Goal: Information Seeking & Learning: Learn about a topic

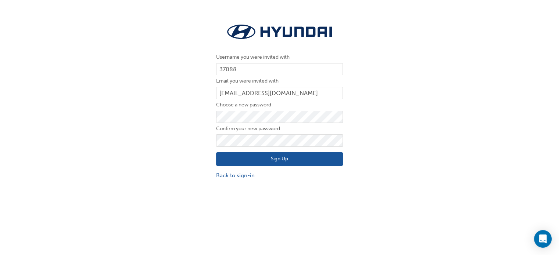
click at [302, 163] on button "Sign Up" at bounding box center [279, 159] width 127 height 14
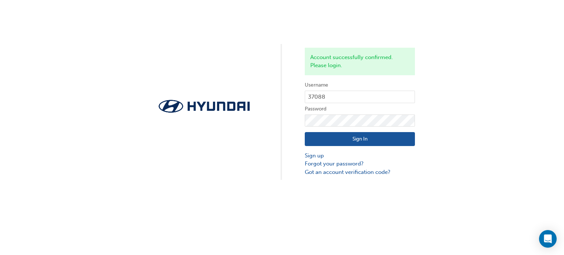
click at [371, 142] on button "Sign In" at bounding box center [360, 139] width 110 height 14
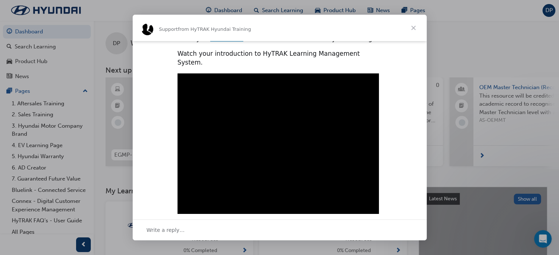
scroll to position [248, 0]
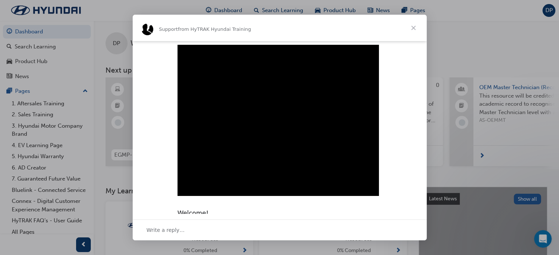
type input "1801642"
click at [414, 29] on span "Close" at bounding box center [413, 28] width 26 height 26
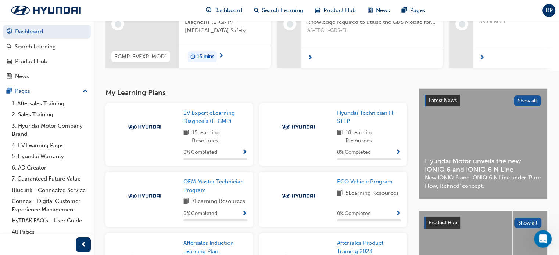
scroll to position [97, 0]
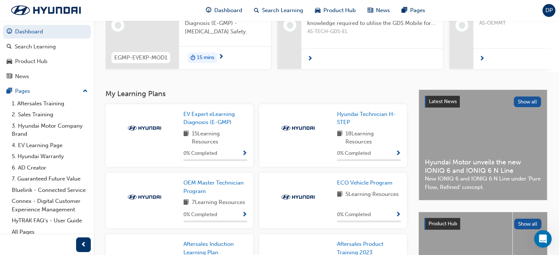
click at [300, 136] on div at bounding box center [298, 128] width 66 height 37
click at [398, 155] on span "Show Progress" at bounding box center [398, 154] width 6 height 7
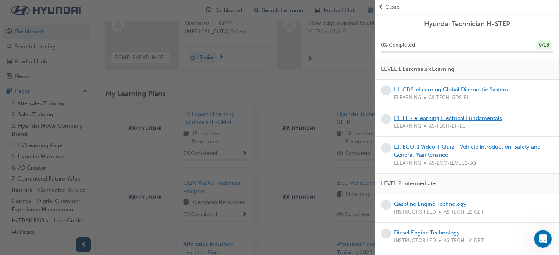
click at [482, 119] on link "L1. EF - eLearning Electrical Fundamentals" at bounding box center [448, 118] width 108 height 7
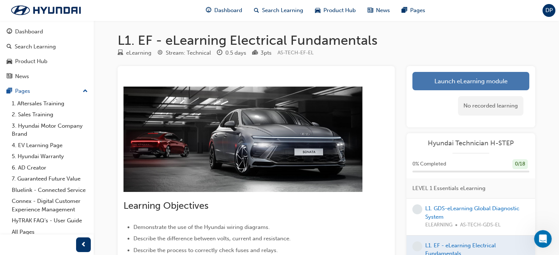
click at [442, 78] on link "Launch eLearning module" at bounding box center [470, 81] width 117 height 18
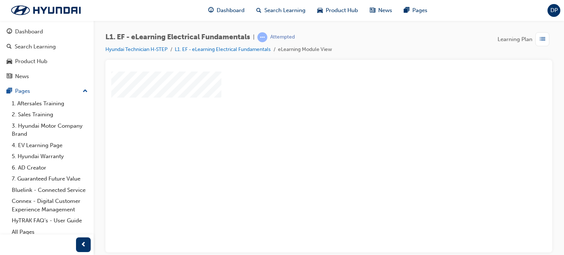
scroll to position [24, 0]
click at [308, 117] on div "play" at bounding box center [308, 117] width 0 height 0
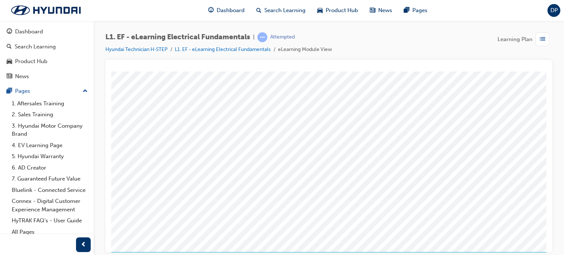
scroll to position [100, 1]
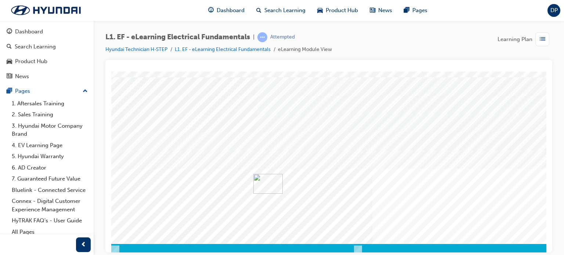
scroll to position [92, 70]
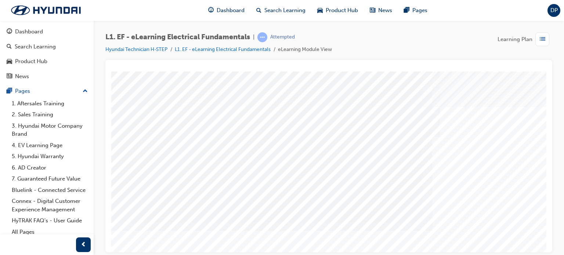
scroll to position [100, 0]
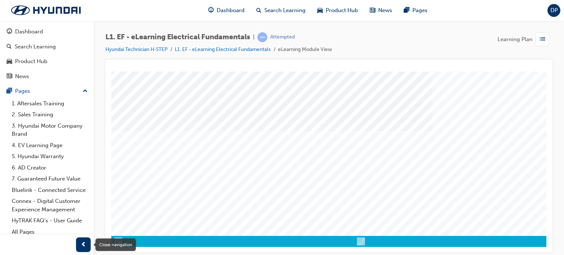
click at [82, 242] on span "prev-icon" at bounding box center [84, 245] width 6 height 9
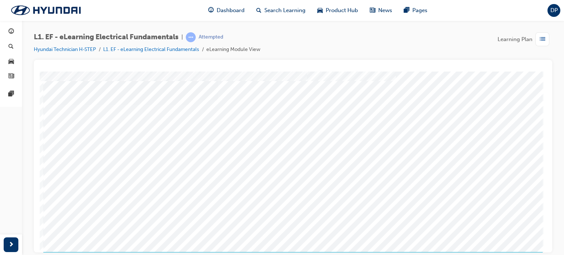
scroll to position [100, 0]
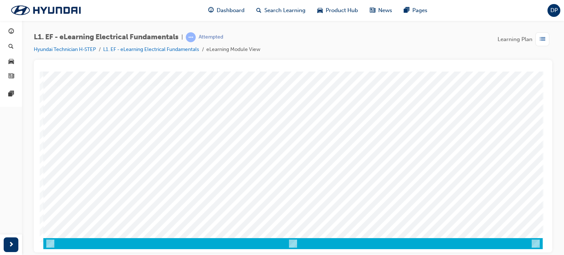
scroll to position [98, 0]
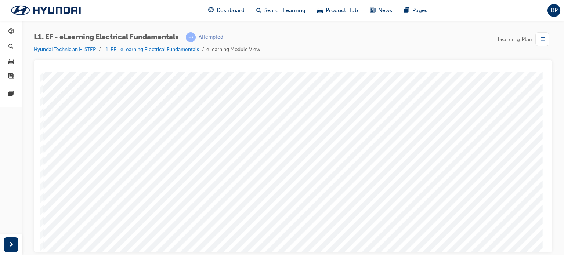
scroll to position [82, 0]
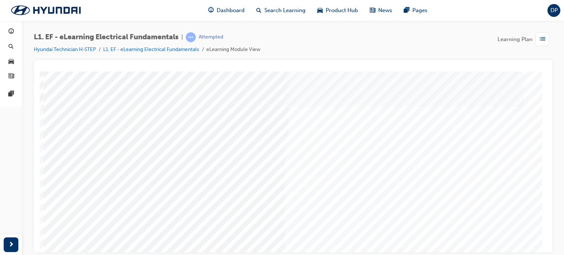
scroll to position [100, 1]
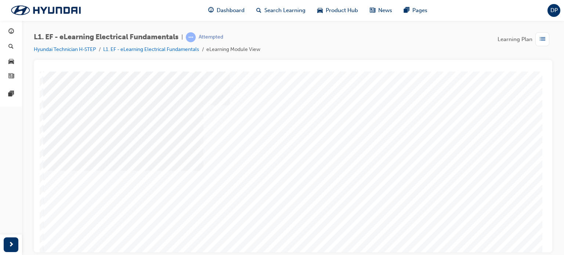
scroll to position [100, 0]
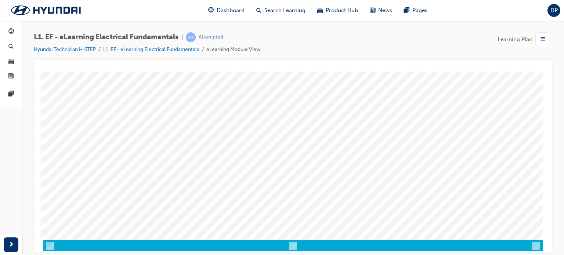
scroll to position [96, 0]
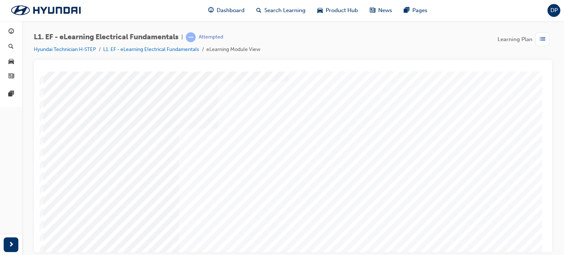
scroll to position [100, 0]
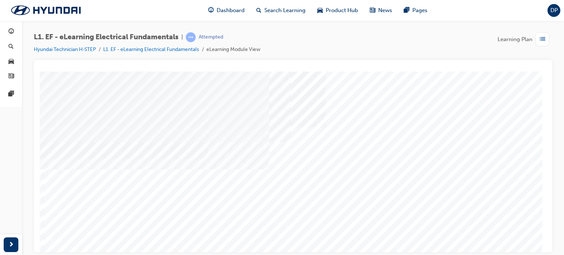
scroll to position [80, 0]
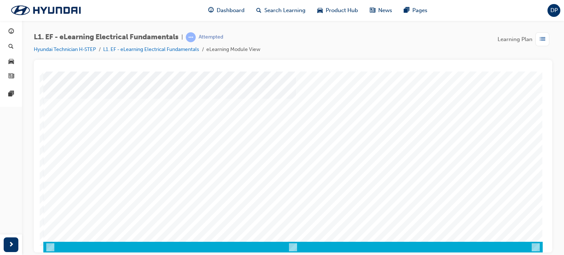
scroll to position [95, 0]
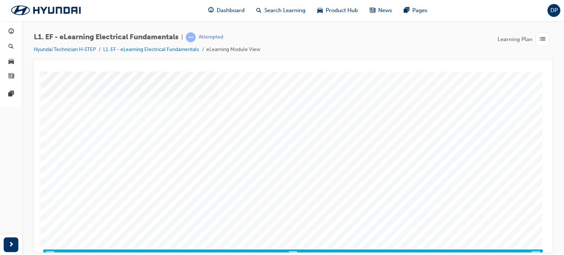
scroll to position [86, 0]
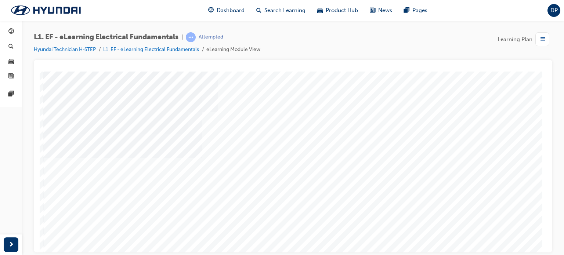
scroll to position [100, 0]
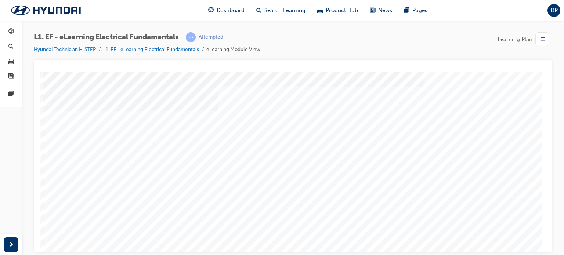
scroll to position [100, 2]
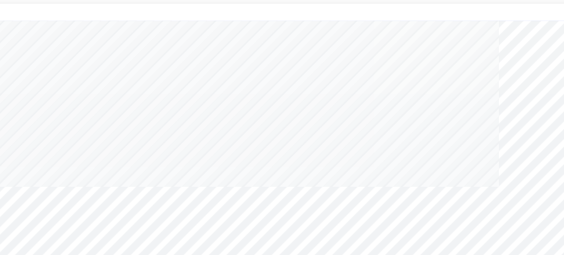
scroll to position [73, 1]
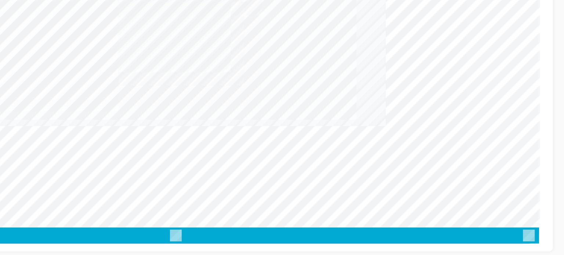
scroll to position [0, 0]
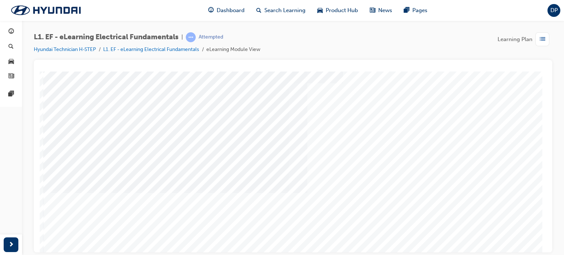
scroll to position [100, 1]
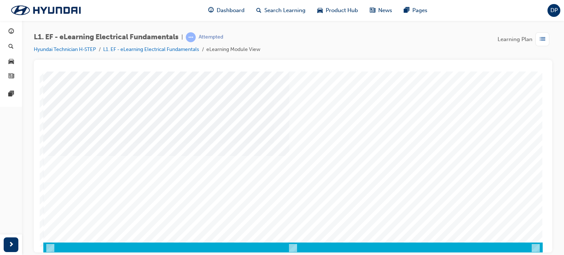
scroll to position [96, 0]
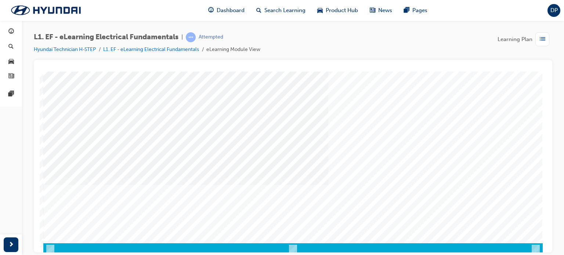
scroll to position [100, 0]
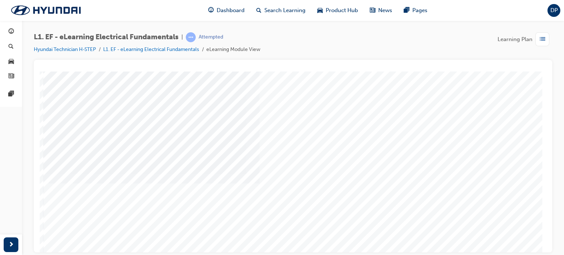
scroll to position [86, 0]
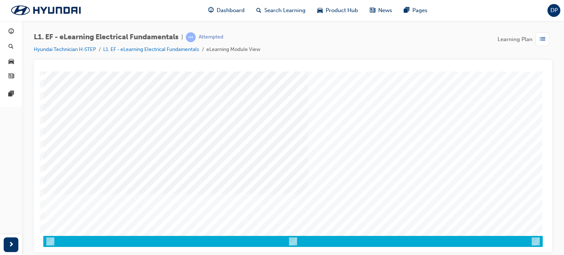
scroll to position [0, 0]
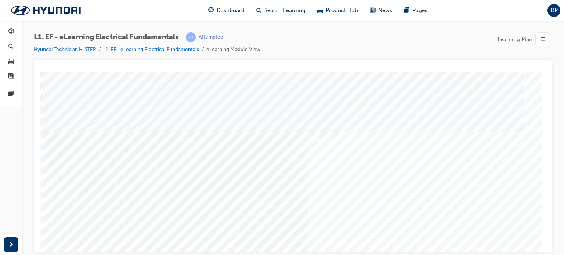
click at [543, 37] on span "list-icon" at bounding box center [543, 39] width 6 height 9
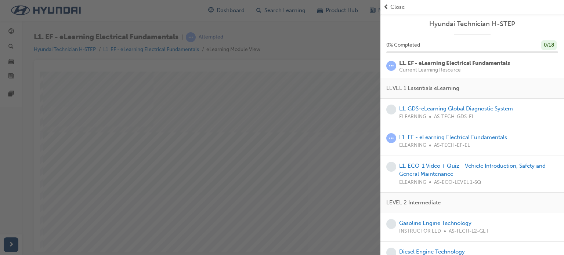
click at [385, 6] on span "prev-icon" at bounding box center [386, 7] width 6 height 8
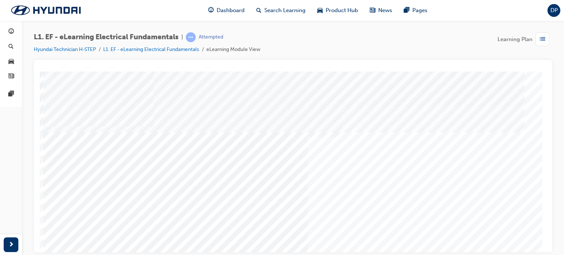
scroll to position [100, 0]
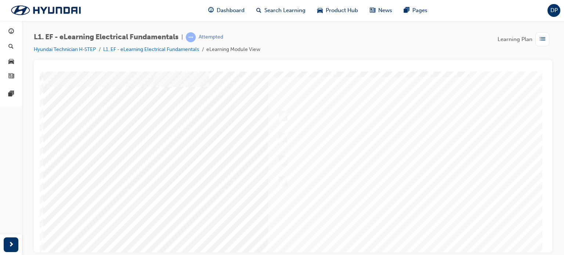
scroll to position [22, 0]
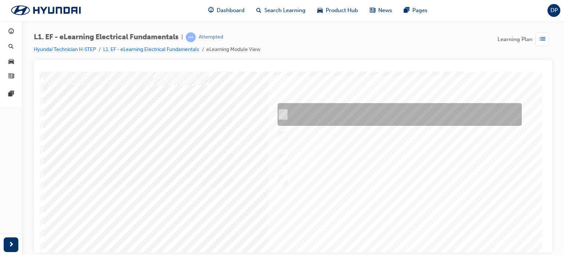
click at [373, 111] on div at bounding box center [398, 114] width 244 height 23
radio input "true"
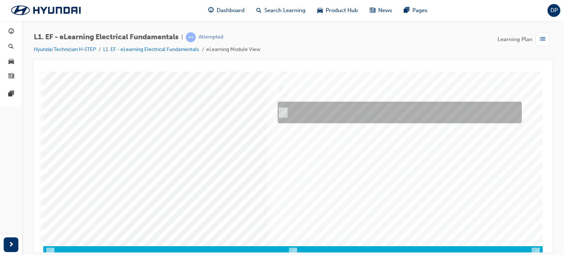
scroll to position [100, 0]
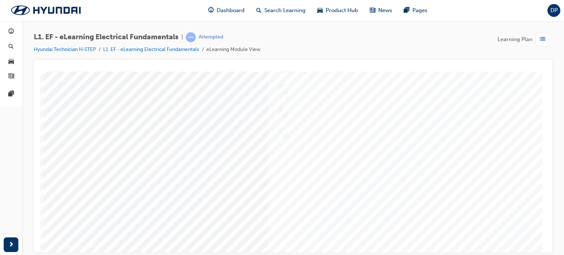
click at [405, 149] on div at bounding box center [293, 139] width 500 height 275
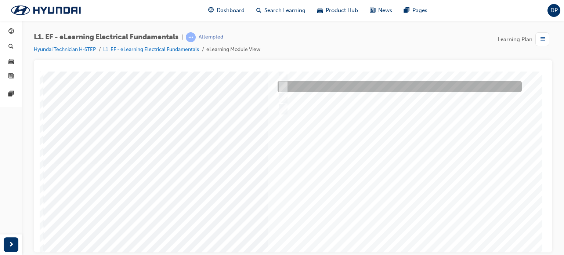
click at [332, 84] on div at bounding box center [398, 86] width 244 height 11
radio input "true"
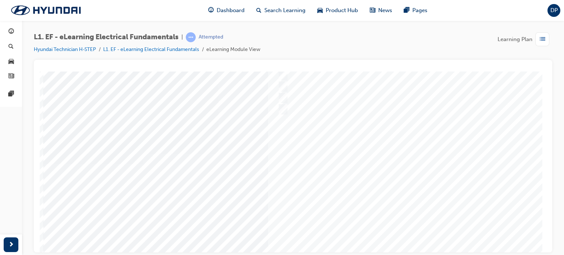
scroll to position [100, 0]
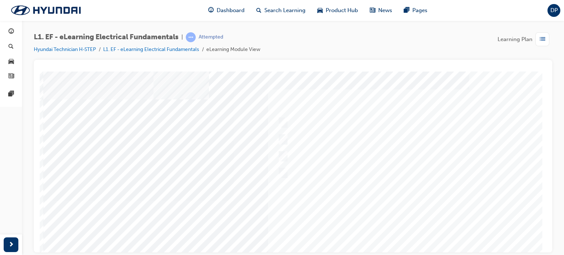
scroll to position [0, 0]
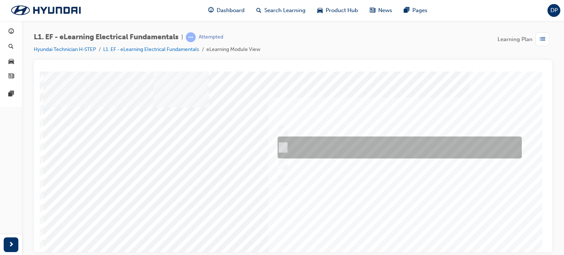
click at [339, 154] on div at bounding box center [398, 148] width 244 height 22
radio input "true"
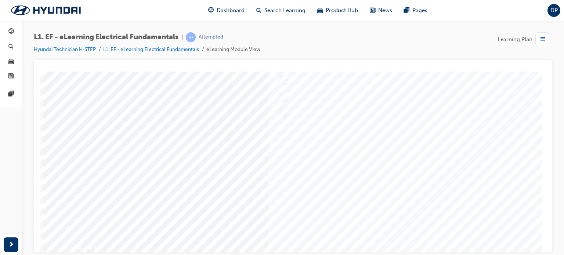
scroll to position [66, 0]
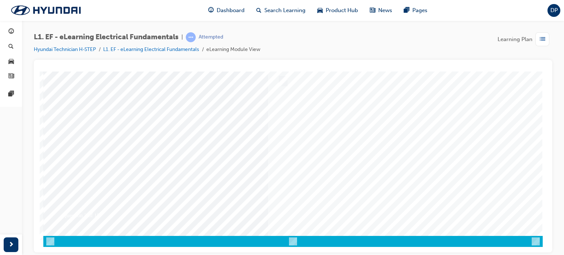
click at [447, 144] on div at bounding box center [293, 108] width 500 height 275
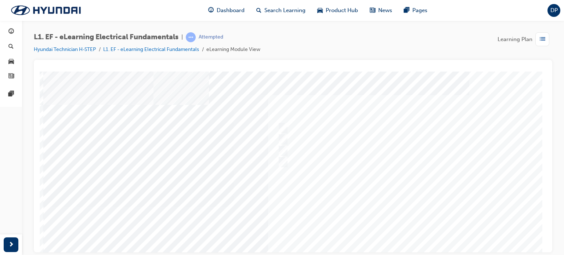
scroll to position [0, 0]
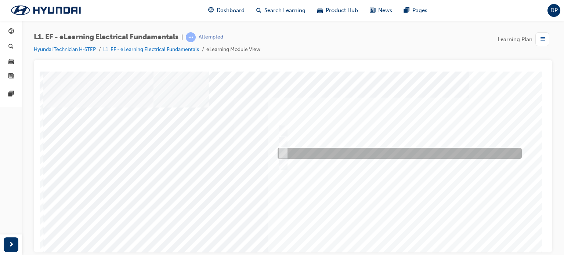
click at [367, 155] on div at bounding box center [398, 153] width 244 height 11
radio input "true"
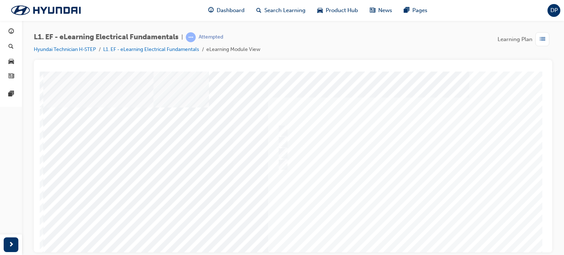
scroll to position [100, 0]
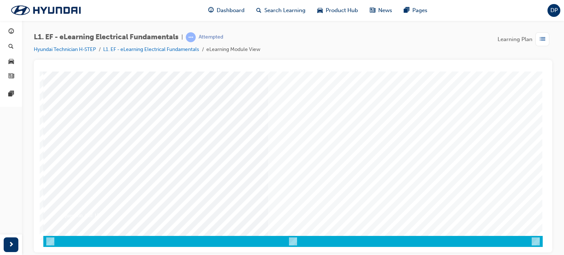
click at [428, 143] on div at bounding box center [293, 108] width 500 height 275
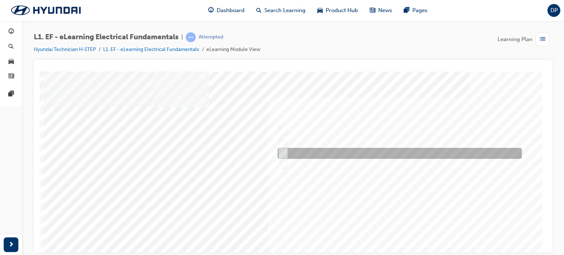
click at [353, 155] on div at bounding box center [398, 153] width 244 height 11
radio input "true"
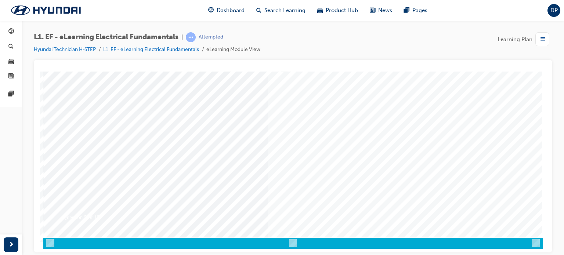
scroll to position [100, 0]
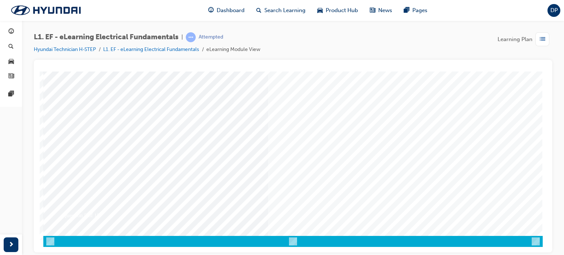
click at [428, 123] on div at bounding box center [293, 108] width 500 height 275
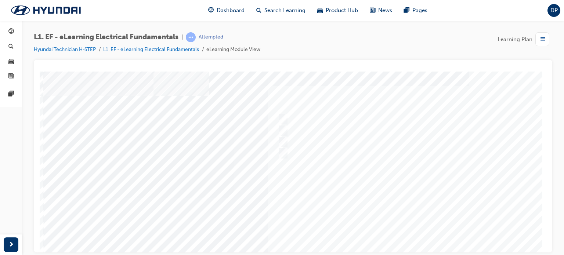
scroll to position [12, 0]
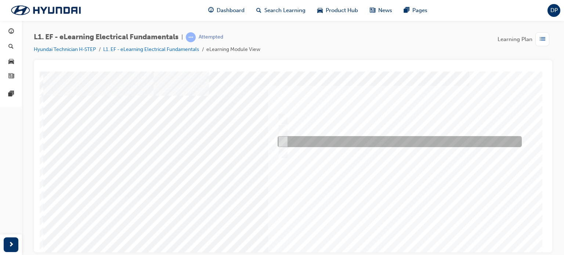
click at [404, 145] on div at bounding box center [398, 141] width 244 height 11
radio input "true"
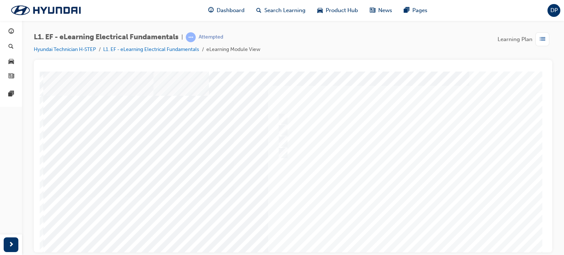
scroll to position [100, 0]
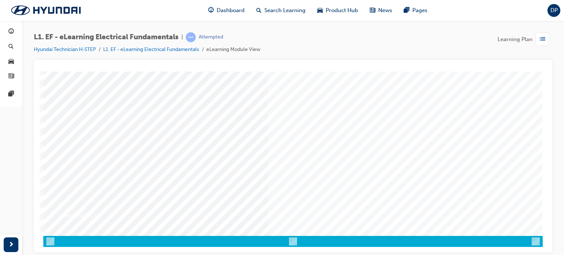
click at [467, 102] on div at bounding box center [293, 108] width 500 height 275
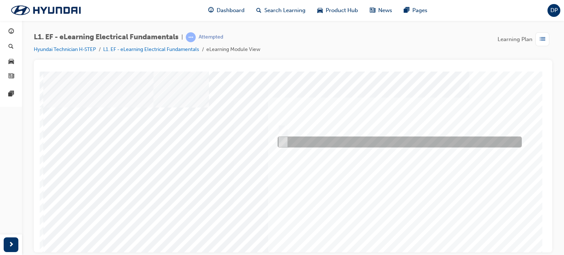
click at [349, 138] on div at bounding box center [398, 142] width 244 height 11
radio input "true"
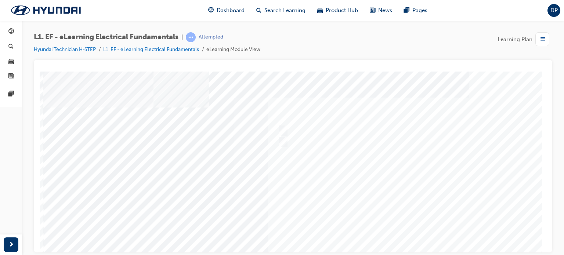
scroll to position [100, 0]
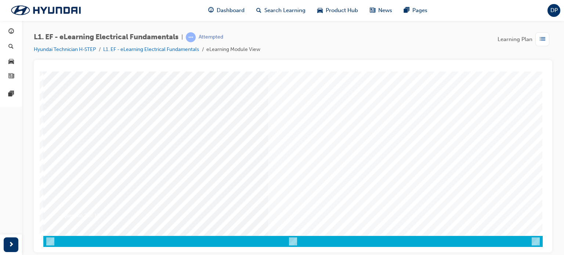
click at [417, 163] on div at bounding box center [293, 108] width 500 height 275
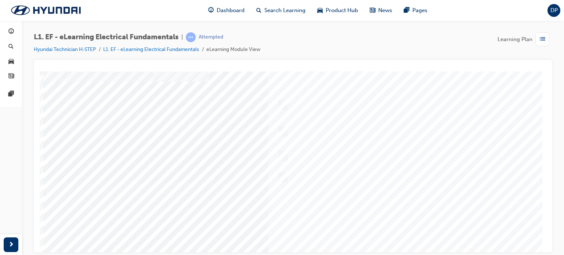
scroll to position [34, 0]
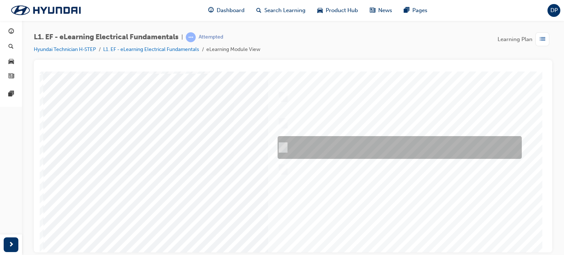
click at [420, 138] on div at bounding box center [398, 147] width 244 height 23
radio input "true"
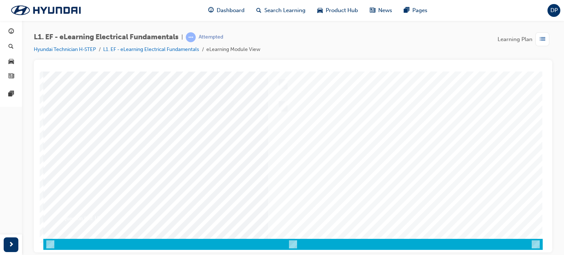
scroll to position [98, 0]
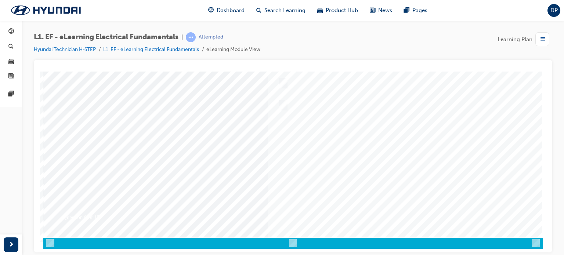
click at [414, 132] on div at bounding box center [293, 110] width 500 height 275
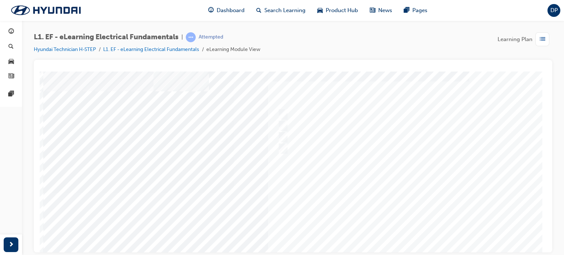
scroll to position [22, 0]
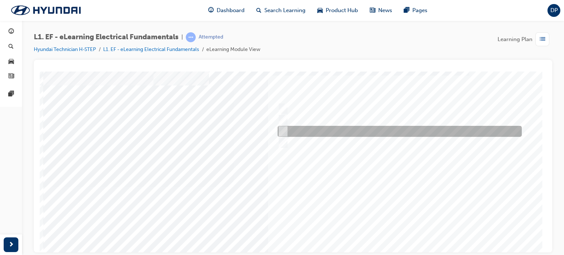
click at [341, 135] on div at bounding box center [398, 131] width 244 height 11
radio input "true"
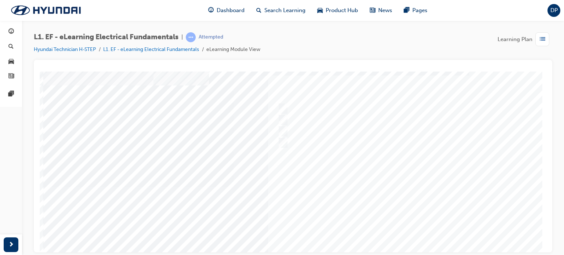
scroll to position [75, 0]
click at [424, 154] on div at bounding box center [293, 133] width 500 height 275
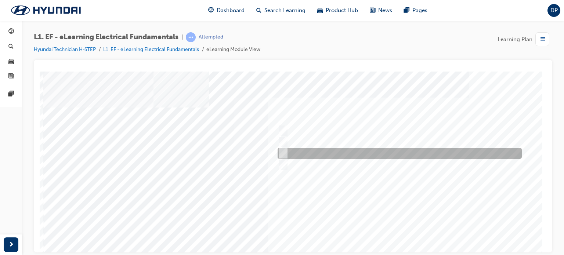
click at [349, 157] on div at bounding box center [398, 153] width 244 height 11
radio input "true"
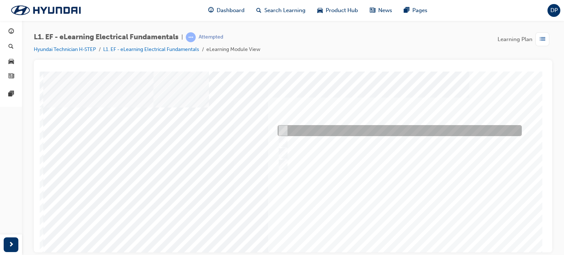
click at [356, 134] on div at bounding box center [398, 130] width 244 height 11
radio input "true"
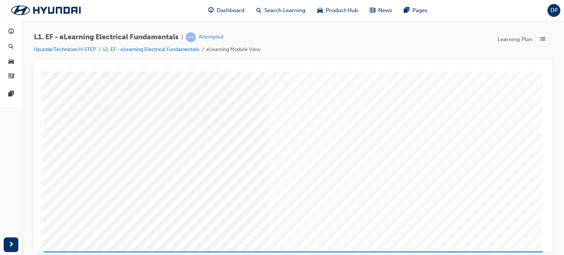
scroll to position [85, 0]
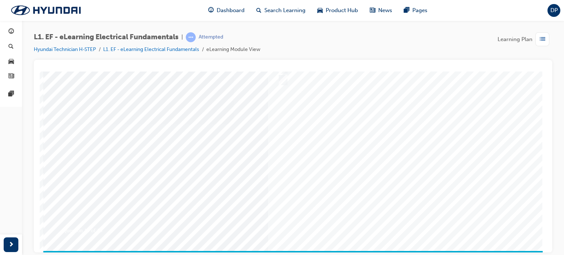
click at [394, 156] on div at bounding box center [293, 123] width 500 height 275
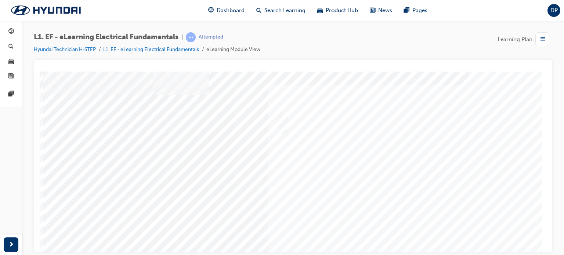
scroll to position [15, 0]
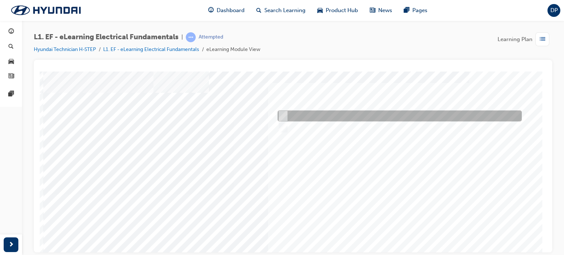
click at [357, 112] on div at bounding box center [398, 116] width 244 height 11
radio input "true"
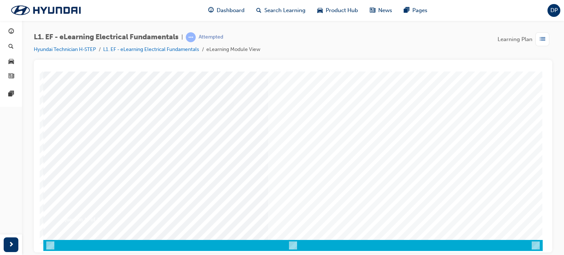
scroll to position [100, 0]
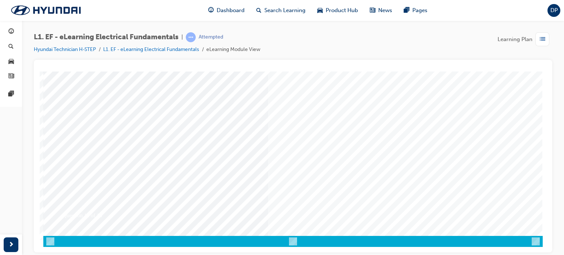
click at [410, 126] on div at bounding box center [293, 108] width 500 height 275
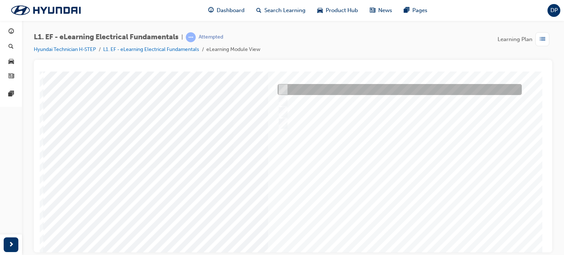
scroll to position [35, 0]
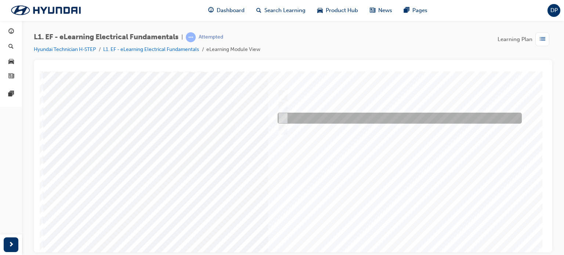
click at [407, 115] on div at bounding box center [398, 118] width 244 height 11
radio input "true"
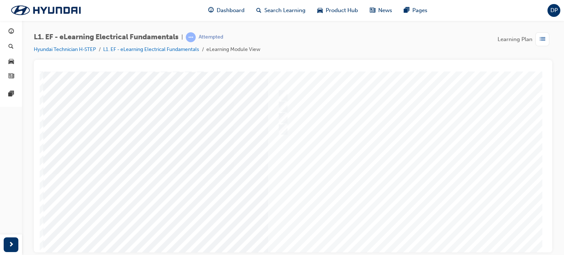
scroll to position [100, 0]
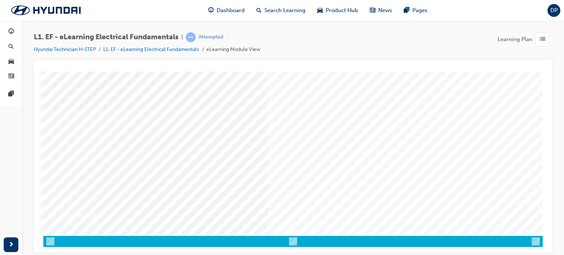
click at [439, 127] on div at bounding box center [293, 108] width 500 height 275
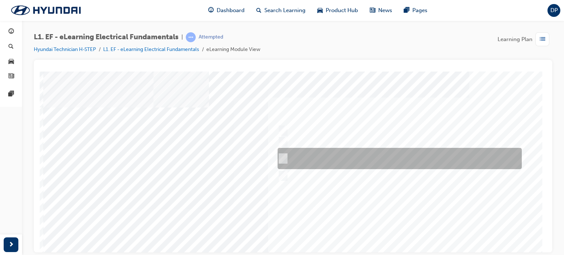
click at [430, 159] on div at bounding box center [398, 158] width 244 height 21
checkbox input "true"
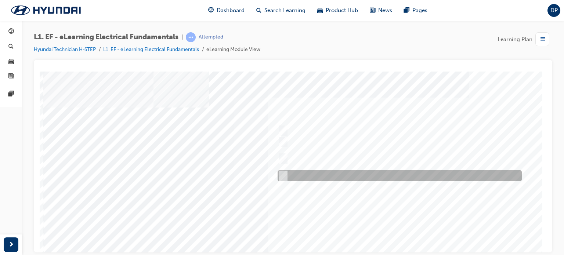
click at [428, 174] on div at bounding box center [398, 175] width 244 height 11
checkbox input "true"
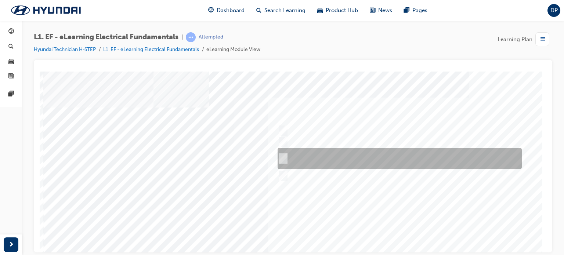
click at [438, 151] on div at bounding box center [398, 158] width 244 height 21
checkbox input "false"
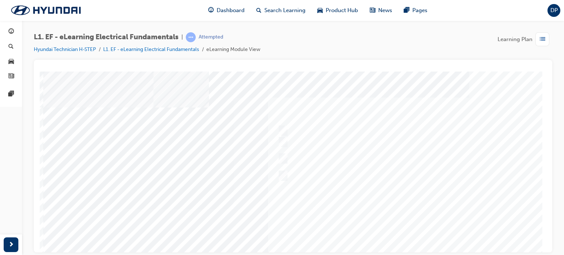
scroll to position [100, 0]
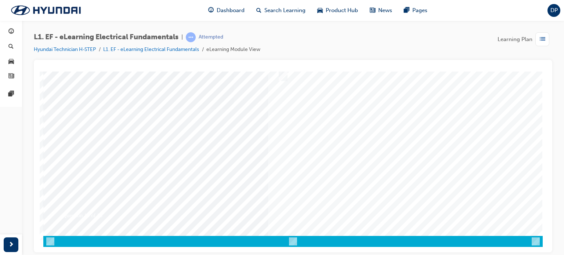
click at [450, 141] on div at bounding box center [293, 108] width 500 height 275
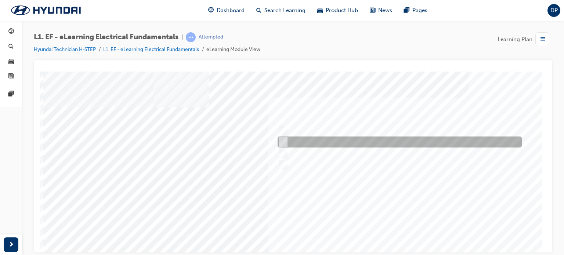
click at [412, 143] on div at bounding box center [398, 142] width 244 height 11
radio input "true"
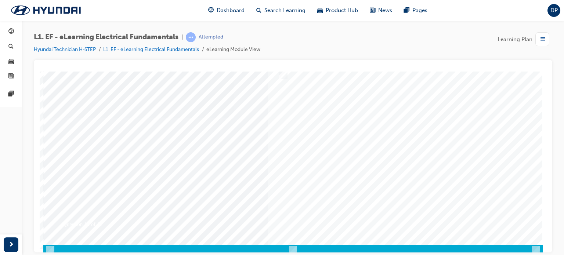
scroll to position [92, 0]
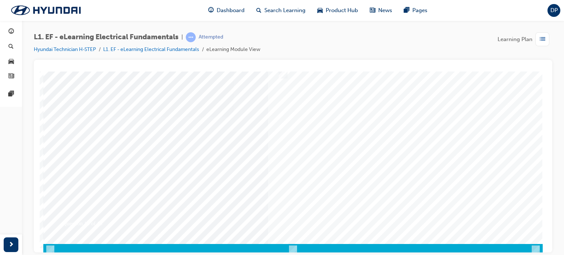
click at [425, 160] on div at bounding box center [293, 116] width 500 height 275
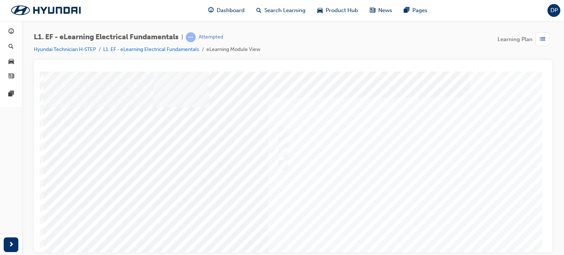
scroll to position [0, 0]
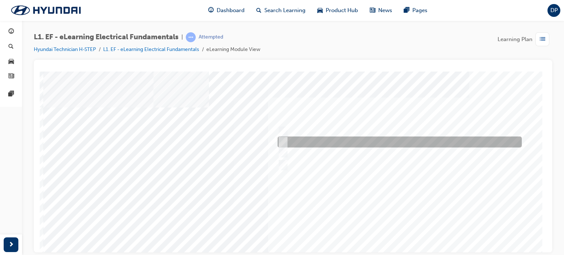
click at [414, 144] on div at bounding box center [398, 142] width 244 height 11
radio input "true"
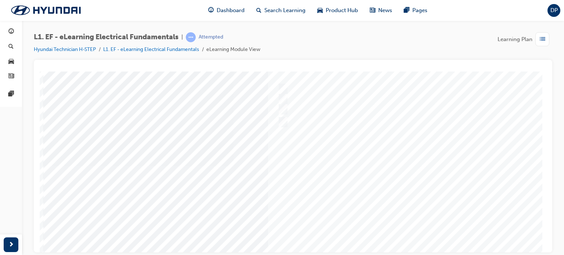
scroll to position [100, 0]
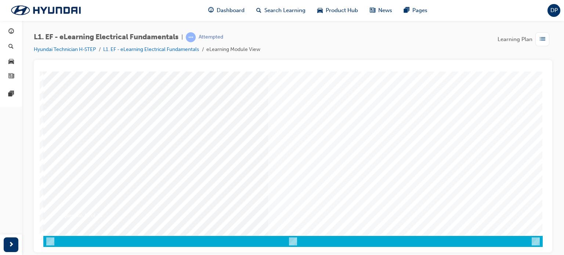
click at [419, 150] on div at bounding box center [293, 108] width 500 height 275
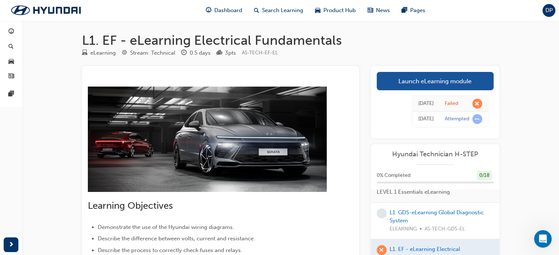
drag, startPoint x: 191, startPoint y: 2, endPoint x: 538, endPoint y: 129, distance: 370.3
